Goal: Information Seeking & Learning: Learn about a topic

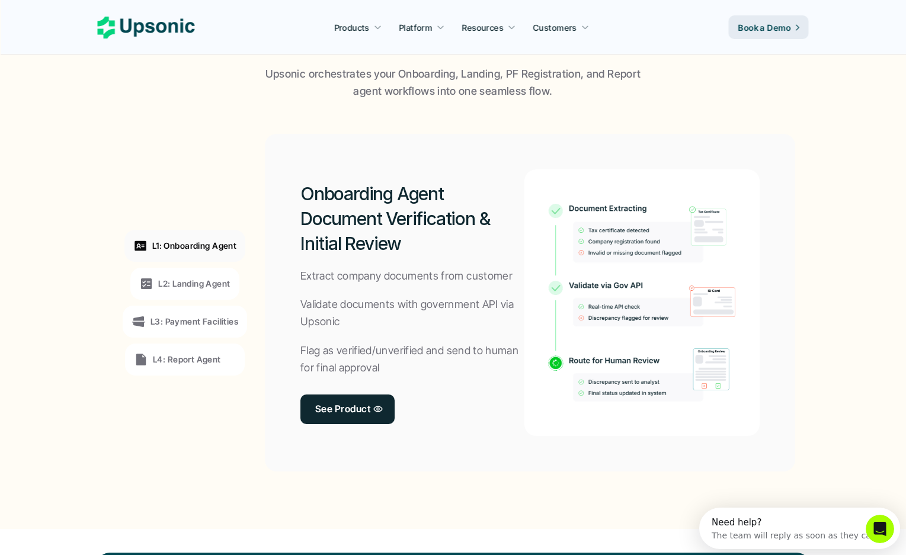
click at [186, 279] on p "L2: Landing Agent" at bounding box center [194, 283] width 72 height 12
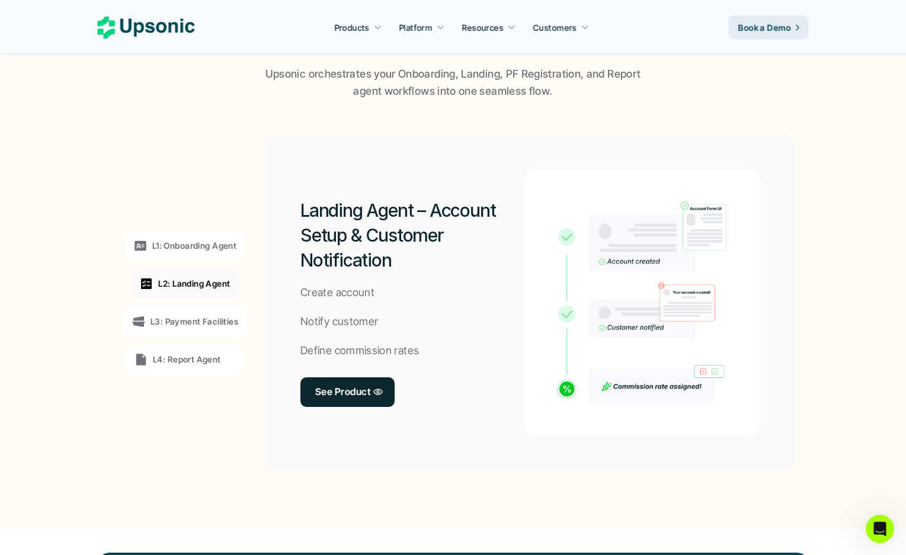
click at [162, 325] on p "L3: Payment Facilities" at bounding box center [194, 321] width 88 height 12
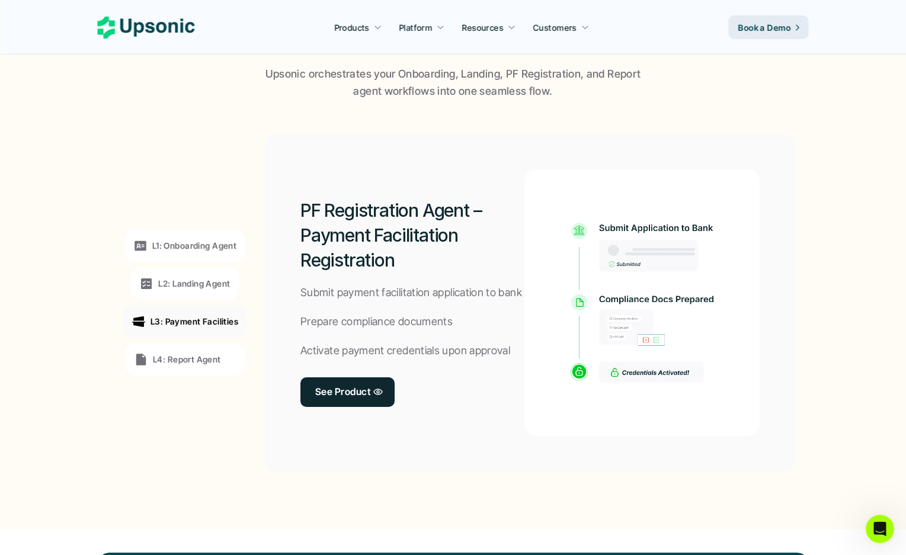
click at [156, 370] on div "L4: Report Agent" at bounding box center [185, 360] width 120 height 32
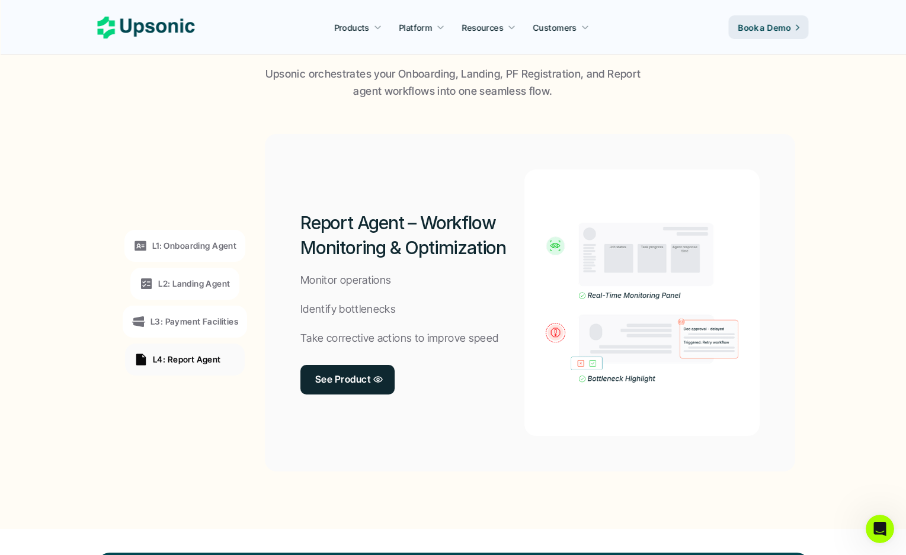
click at [695, 314] on img at bounding box center [641, 303] width 221 height 160
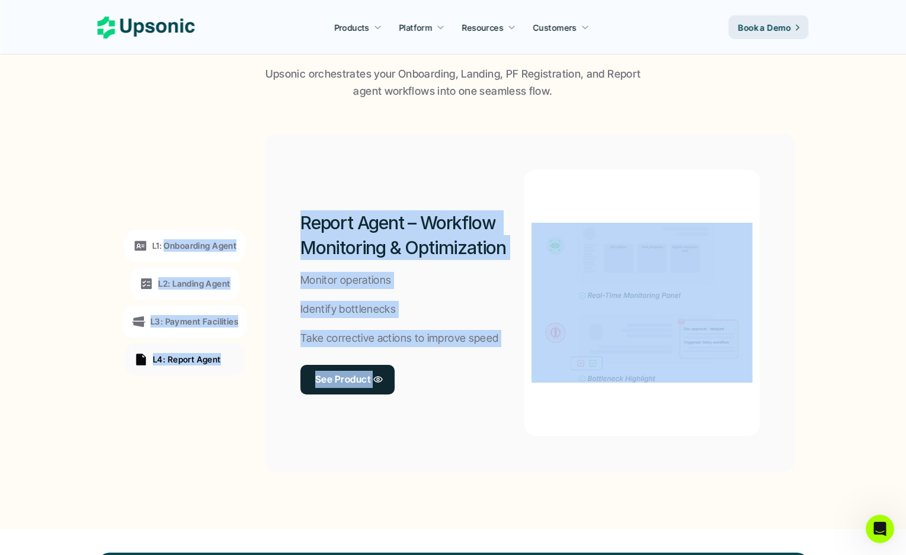
drag, startPoint x: 166, startPoint y: 175, endPoint x: 744, endPoint y: 422, distance: 628.2
click at [744, 422] on div "L1: Onboarding Agent L2: Landing Agent L3: Payment Facilities L4: Report Agent …" at bounding box center [453, 303] width 684 height 358
click at [722, 441] on div "Report Agent – Workflow Monitoring & Optimization Monitor operations Identify b…" at bounding box center [530, 303] width 530 height 338
drag, startPoint x: 759, startPoint y: 414, endPoint x: 142, endPoint y: 160, distance: 667.5
click at [142, 160] on div "L1: Onboarding Agent L2: Landing Agent L3: Payment Facilities L4: Report Agent …" at bounding box center [453, 303] width 684 height 358
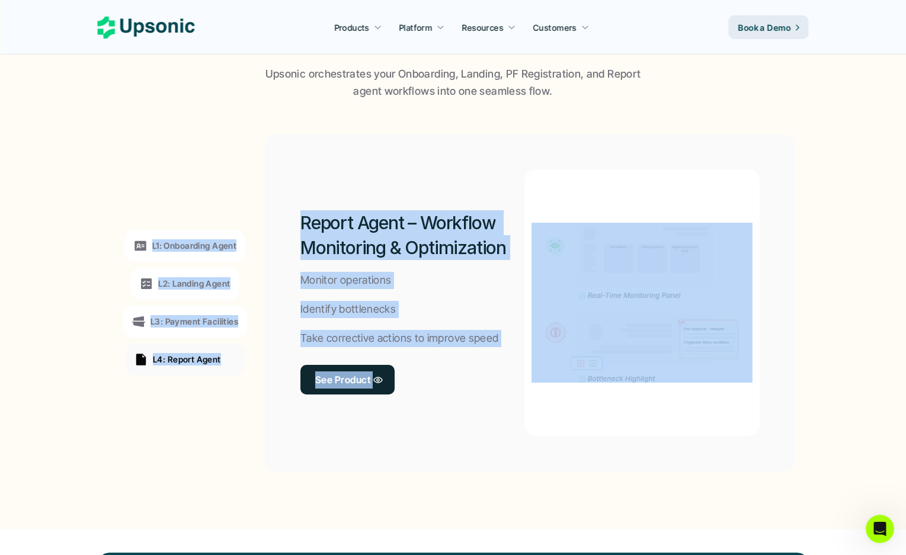
click at [669, 169] on div at bounding box center [642, 302] width 236 height 267
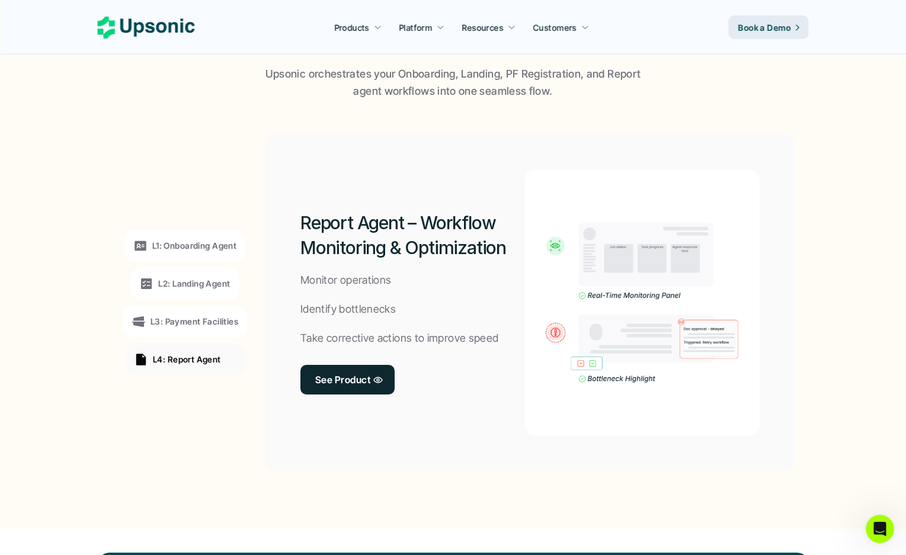
click at [521, 337] on div "Report Agent – Workflow Monitoring & Optimization Monitor operations Identify b…" at bounding box center [412, 302] width 224 height 267
click at [442, 273] on div "Report Agent – Workflow Monitoring & Optimization Monitor operations Identify b…" at bounding box center [412, 302] width 224 height 267
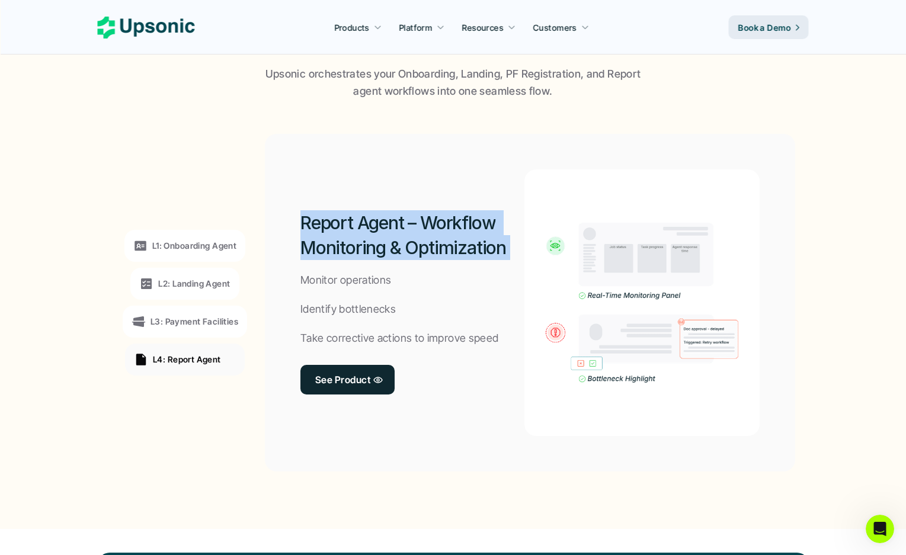
click at [442, 273] on div "Report Agent – Workflow Monitoring & Optimization Monitor operations Identify b…" at bounding box center [412, 302] width 224 height 267
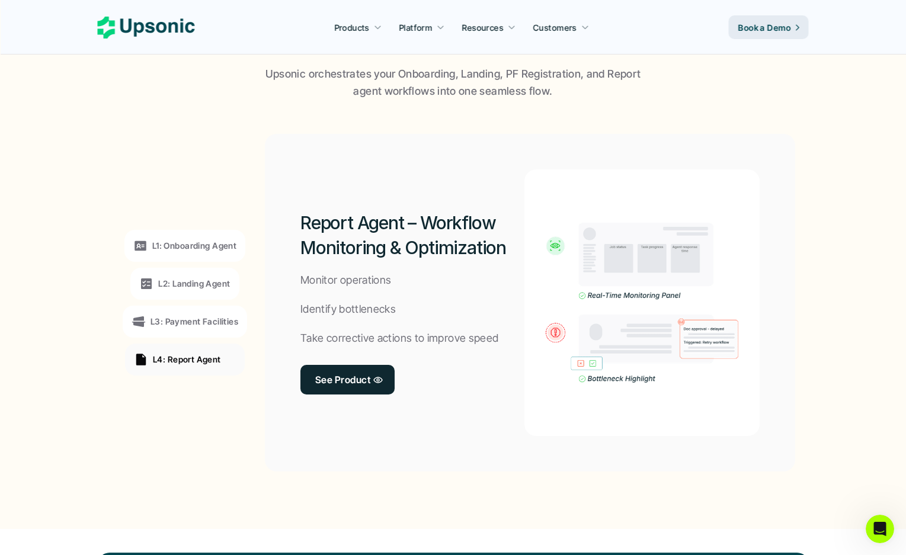
click at [464, 323] on div "Report Agent – Workflow Monitoring & Optimization Monitor operations Identify b…" at bounding box center [412, 302] width 224 height 267
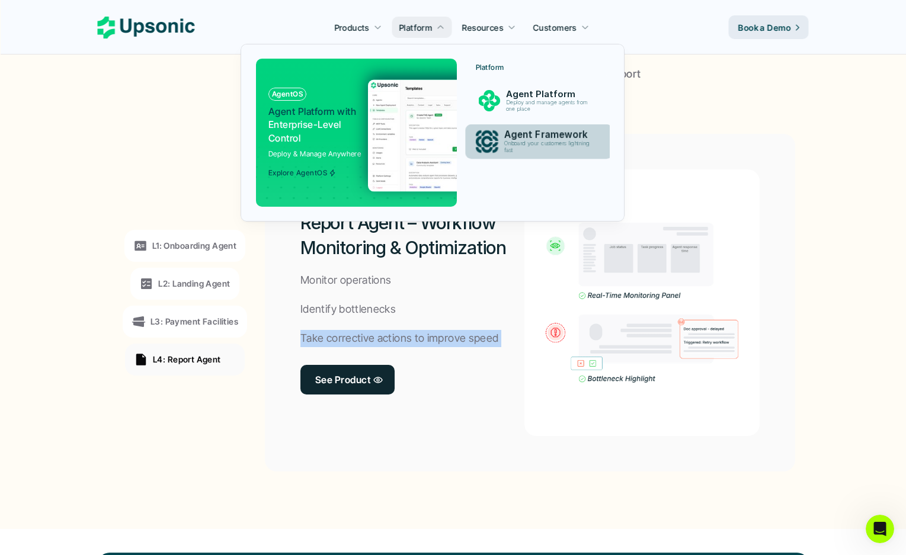
click at [505, 149] on p "Onboard your customers lightning fast" at bounding box center [549, 147] width 91 height 14
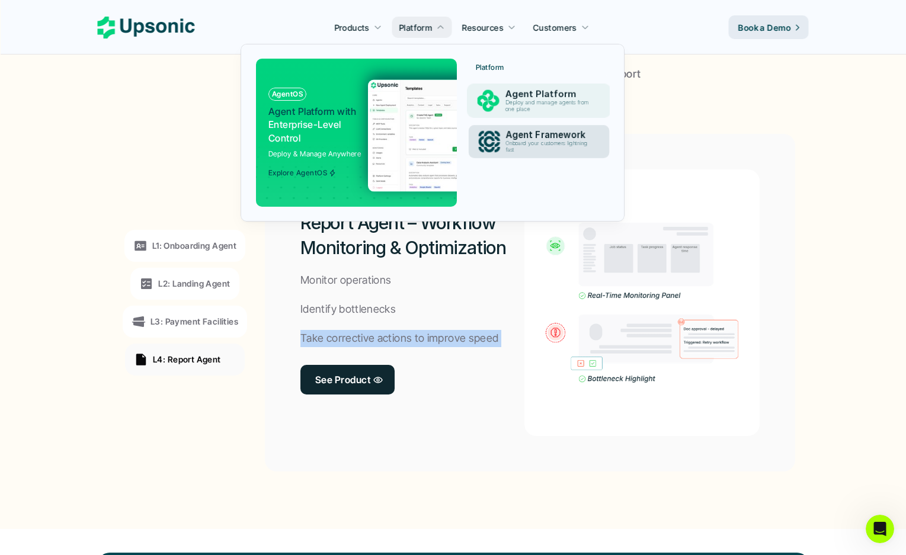
drag, startPoint x: 520, startPoint y: 92, endPoint x: 521, endPoint y: 148, distance: 55.7
click at [521, 148] on div "Platform Agent Platform Deploy and manage agents from one place Agent Framework…" at bounding box center [539, 112] width 140 height 106
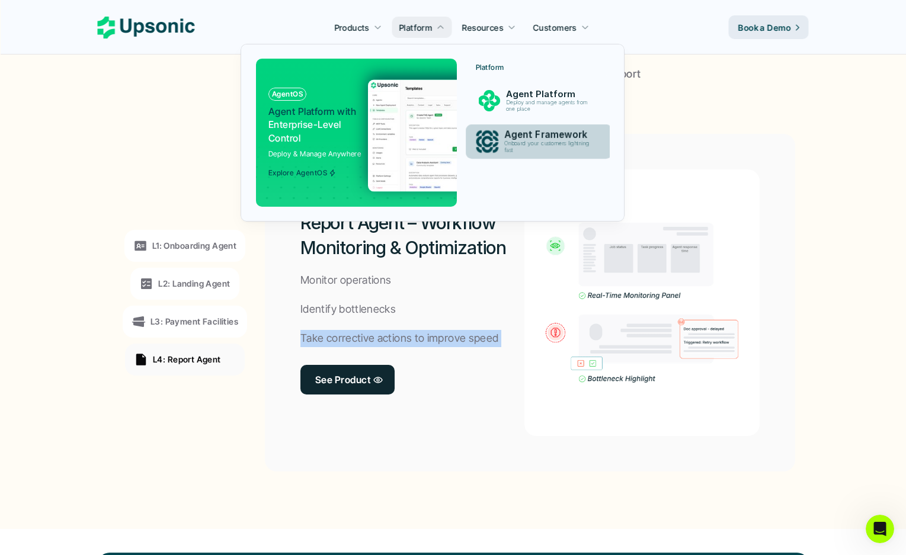
click at [521, 148] on p "Onboard your customers lightning fast" at bounding box center [549, 147] width 90 height 14
click at [517, 117] on link "Agent Platform Deploy and manage agents from one place" at bounding box center [539, 100] width 140 height 33
click at [509, 137] on p "Agent Framework" at bounding box center [549, 135] width 91 height 11
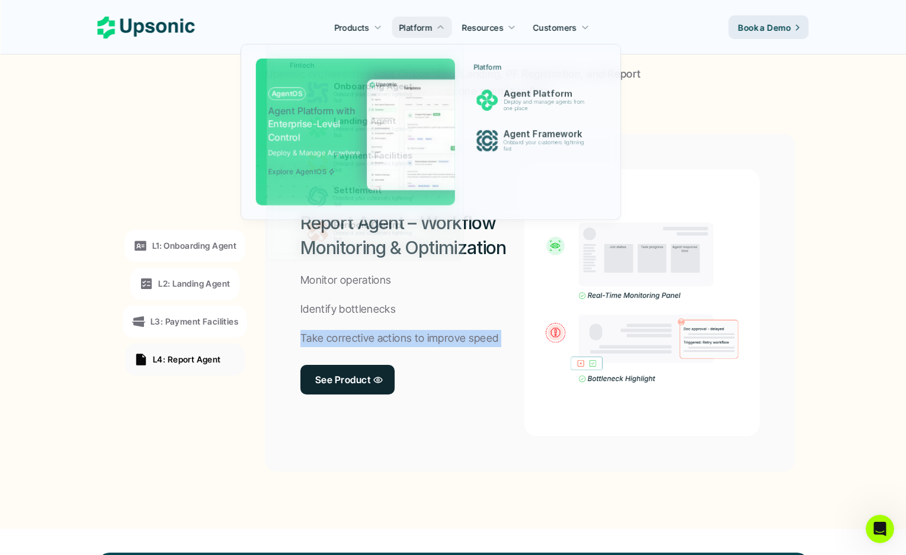
click at [372, 21] on link "Products" at bounding box center [358, 27] width 62 height 21
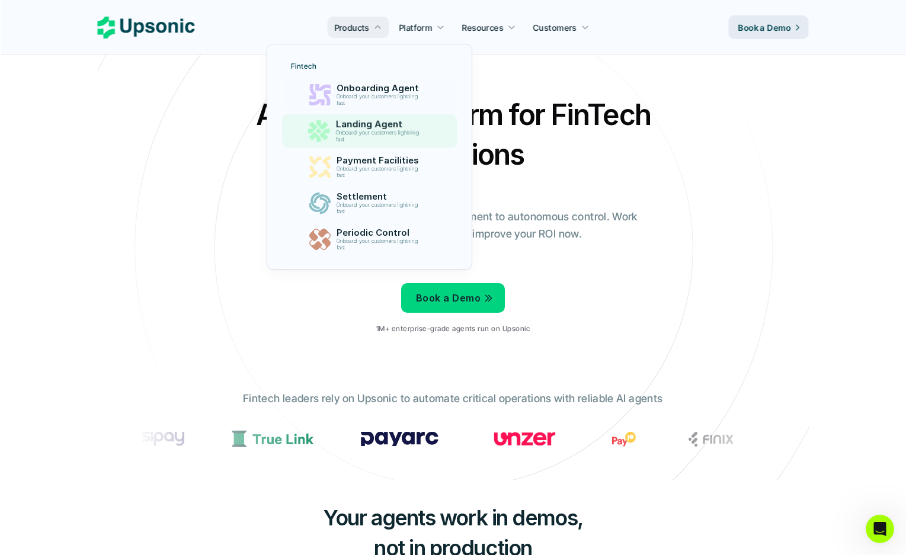
click at [352, 133] on p "Onboard your customers lightning fast" at bounding box center [379, 136] width 88 height 13
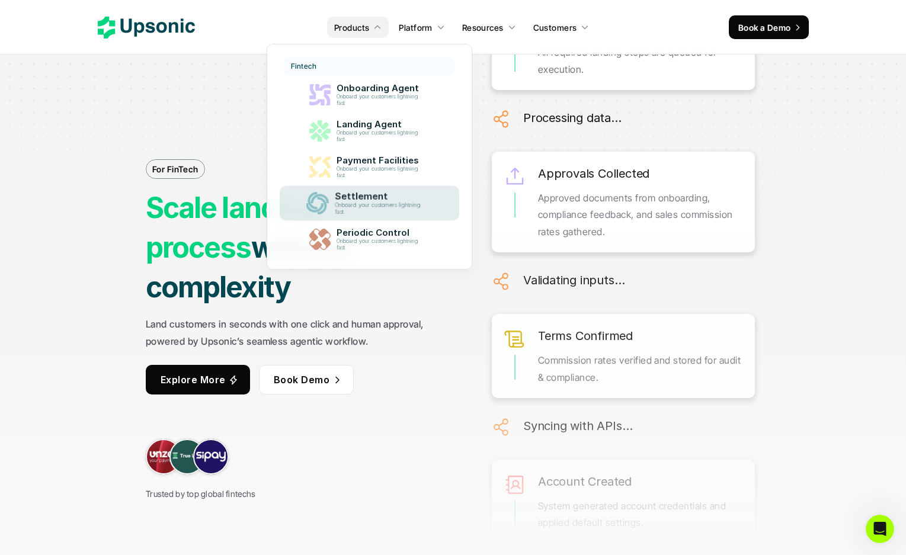
click at [313, 208] on img at bounding box center [317, 204] width 23 height 23
